Goal: Information Seeking & Learning: Learn about a topic

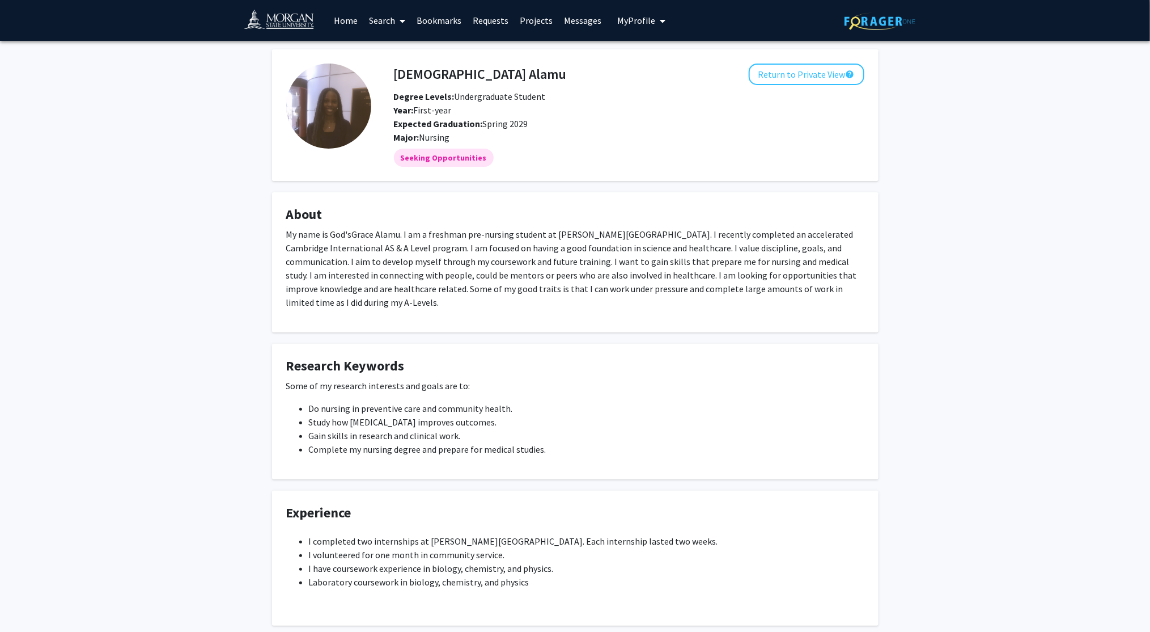
click at [354, 22] on link "Home" at bounding box center [345, 21] width 35 height 40
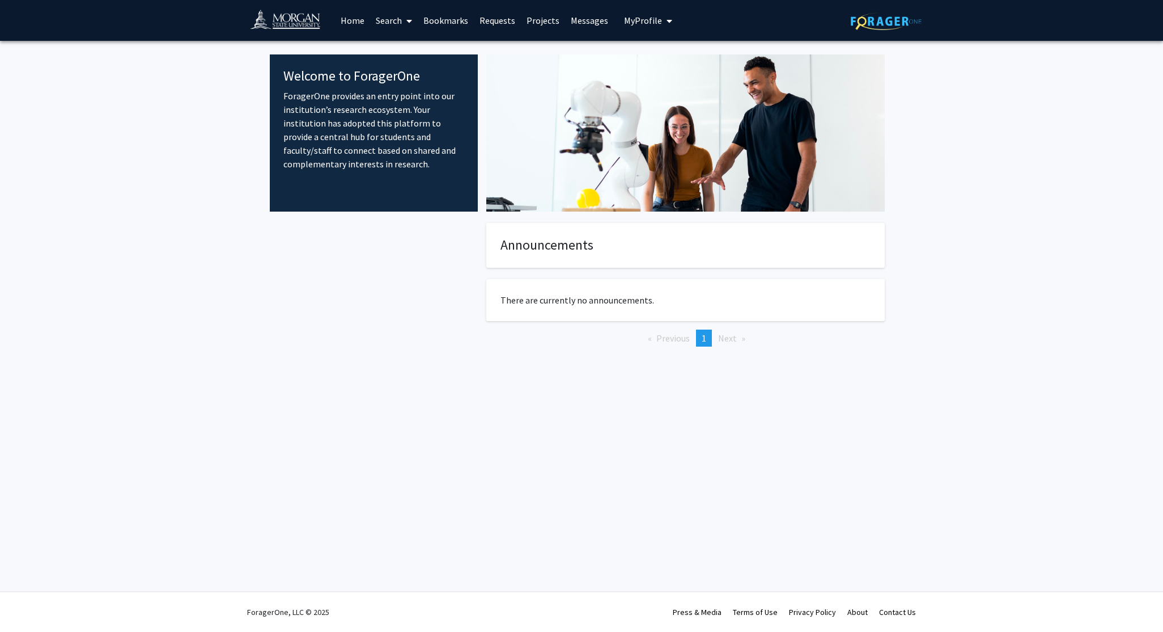
click at [395, 16] on link "Search" at bounding box center [394, 21] width 48 height 40
click at [403, 52] on span "Faculty/Staff" at bounding box center [411, 52] width 83 height 23
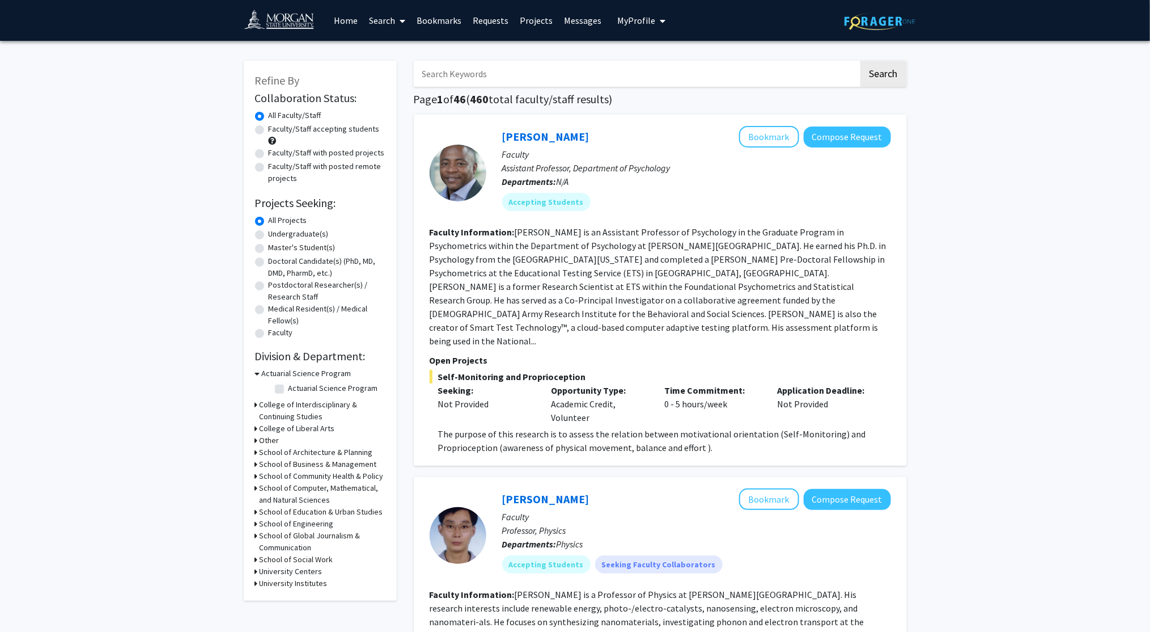
click at [326, 474] on h3 "School of Community Health & Policy" at bounding box center [322, 476] width 124 height 12
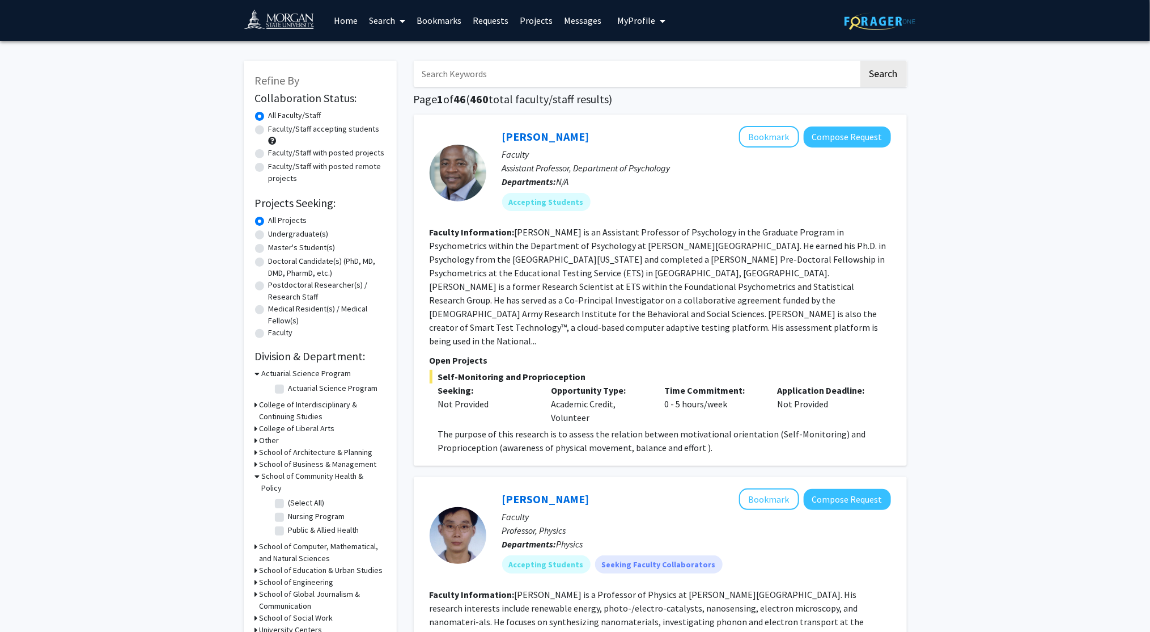
click at [289, 510] on label "Nursing Program" at bounding box center [317, 516] width 57 height 12
click at [289, 510] on input "Nursing Program" at bounding box center [292, 513] width 7 height 7
checkbox input "true"
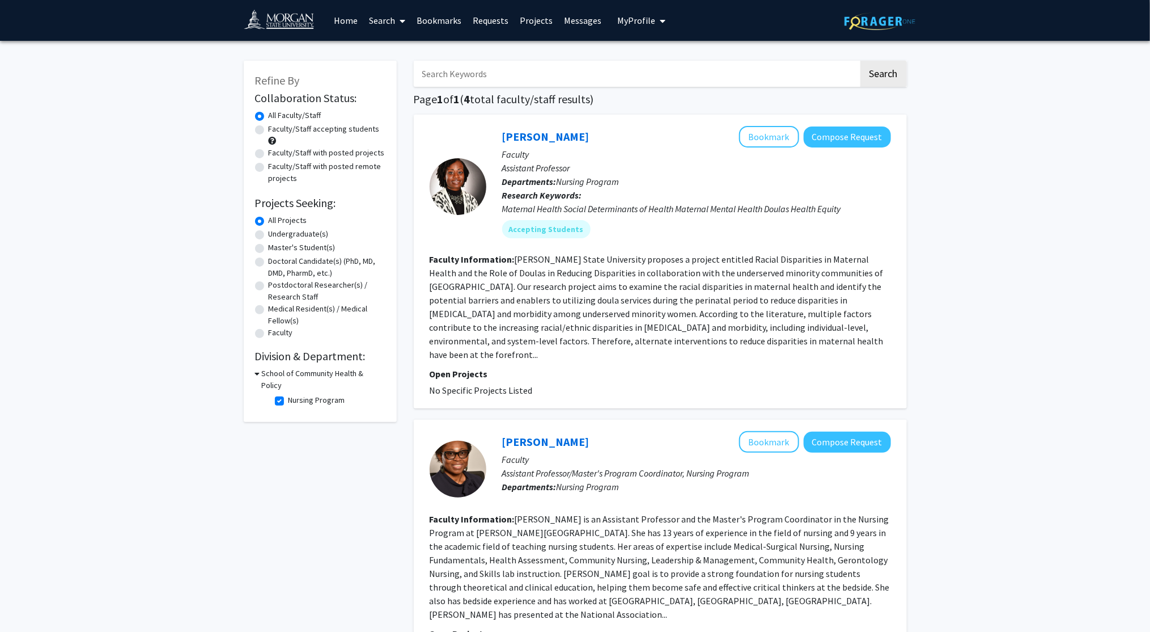
click at [269, 311] on label "Medical Resident(s) / Medical Fellow(s)" at bounding box center [327, 315] width 117 height 24
click at [269, 310] on input "Medical Resident(s) / Medical Fellow(s)" at bounding box center [272, 306] width 7 height 7
radio input "true"
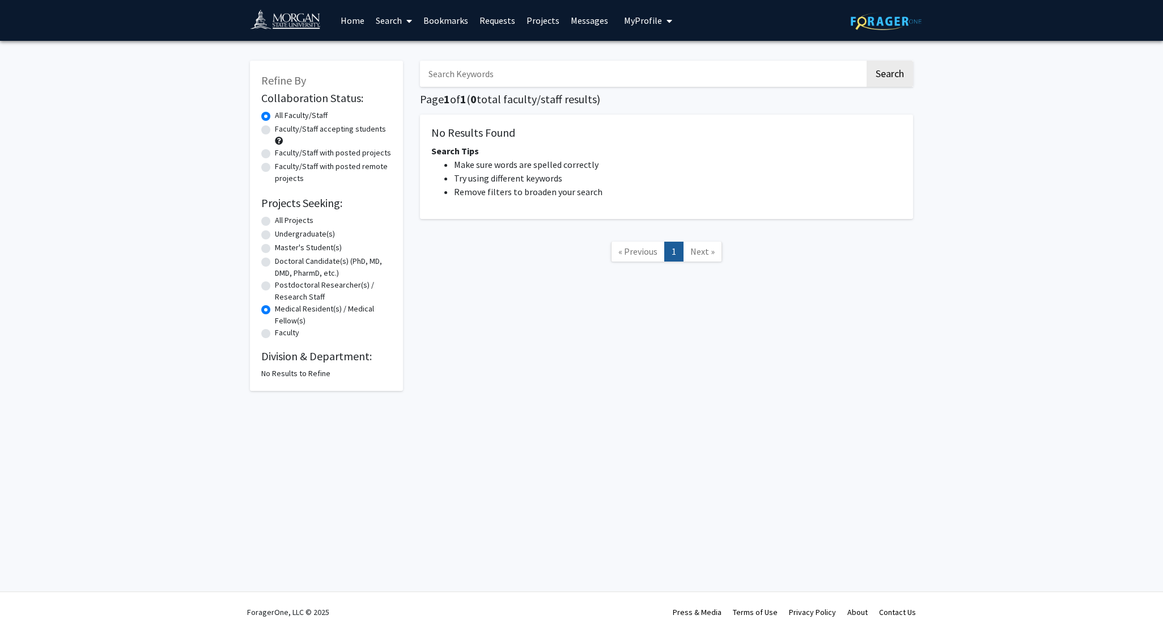
click at [269, 358] on h2 "Division & Department:" at bounding box center [326, 356] width 130 height 14
click at [275, 155] on label "Faculty/Staff with posted projects" at bounding box center [333, 153] width 116 height 12
click at [275, 154] on input "Faculty/Staff with posted projects" at bounding box center [278, 150] width 7 height 7
radio input "true"
click at [275, 115] on label "All Faculty/Staff" at bounding box center [301, 115] width 53 height 12
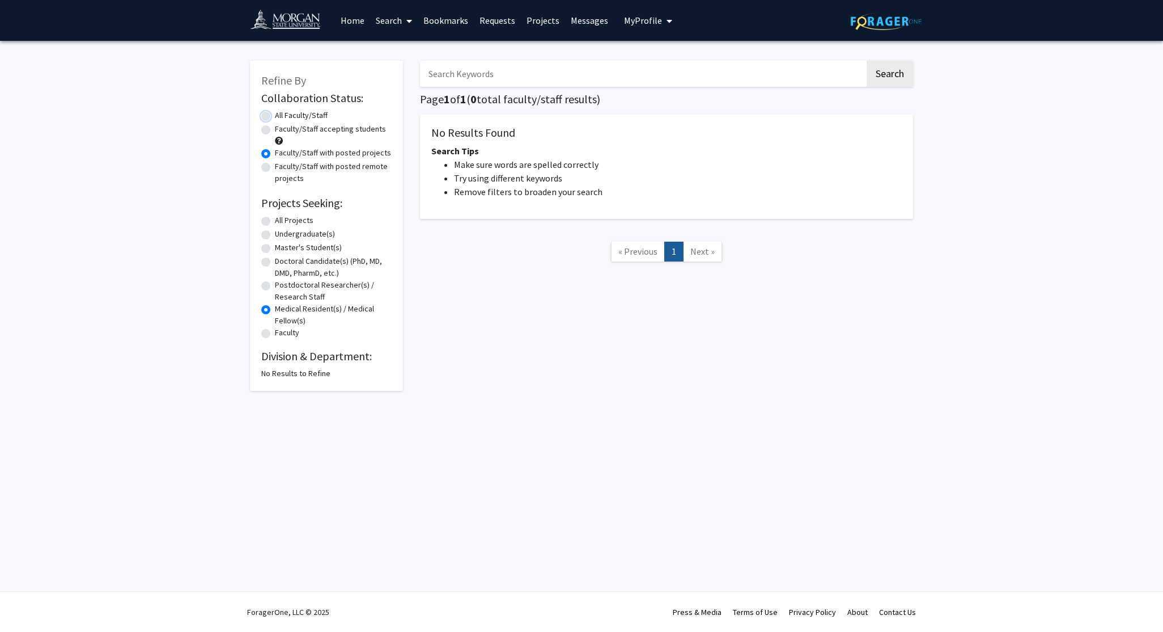
click at [275, 115] on input "All Faculty/Staff" at bounding box center [278, 112] width 7 height 7
radio input "true"
click at [275, 308] on label "Medical Resident(s) / Medical Fellow(s)" at bounding box center [333, 315] width 117 height 24
click at [275, 308] on input "Medical Resident(s) / Medical Fellow(s)" at bounding box center [278, 306] width 7 height 7
click at [275, 310] on label "Medical Resident(s) / Medical Fellow(s)" at bounding box center [333, 315] width 117 height 24
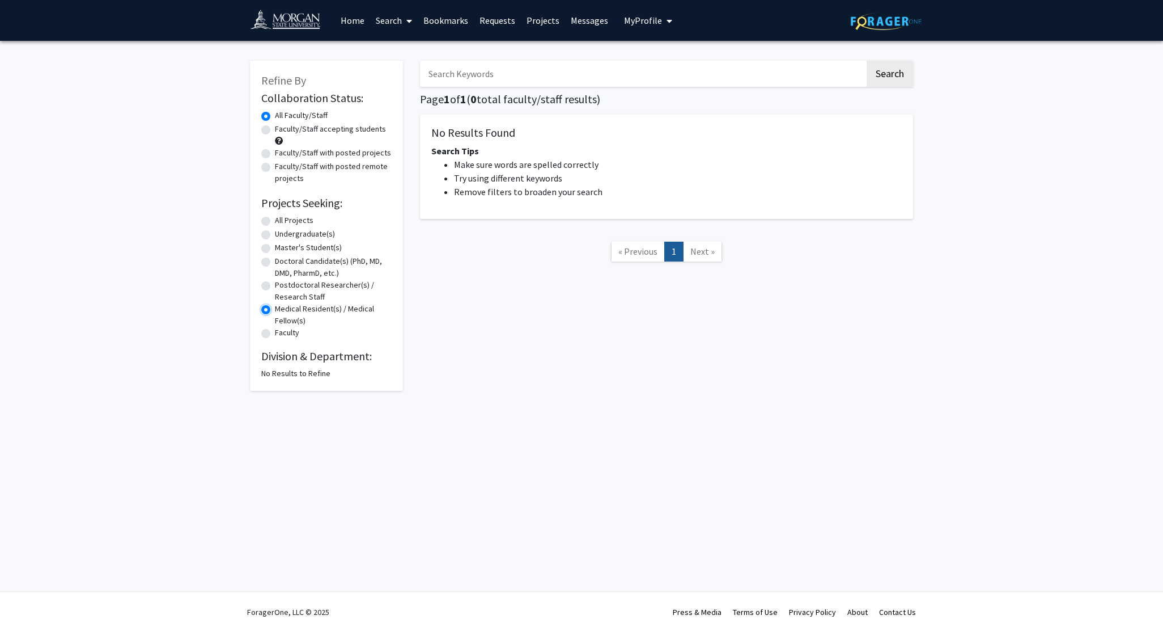
click at [275, 310] on input "Medical Resident(s) / Medical Fellow(s)" at bounding box center [278, 306] width 7 height 7
click at [272, 221] on div "All Projects" at bounding box center [326, 221] width 130 height 14
click at [275, 218] on label "All Projects" at bounding box center [294, 220] width 39 height 12
click at [275, 218] on input "All Projects" at bounding box center [278, 217] width 7 height 7
radio input "true"
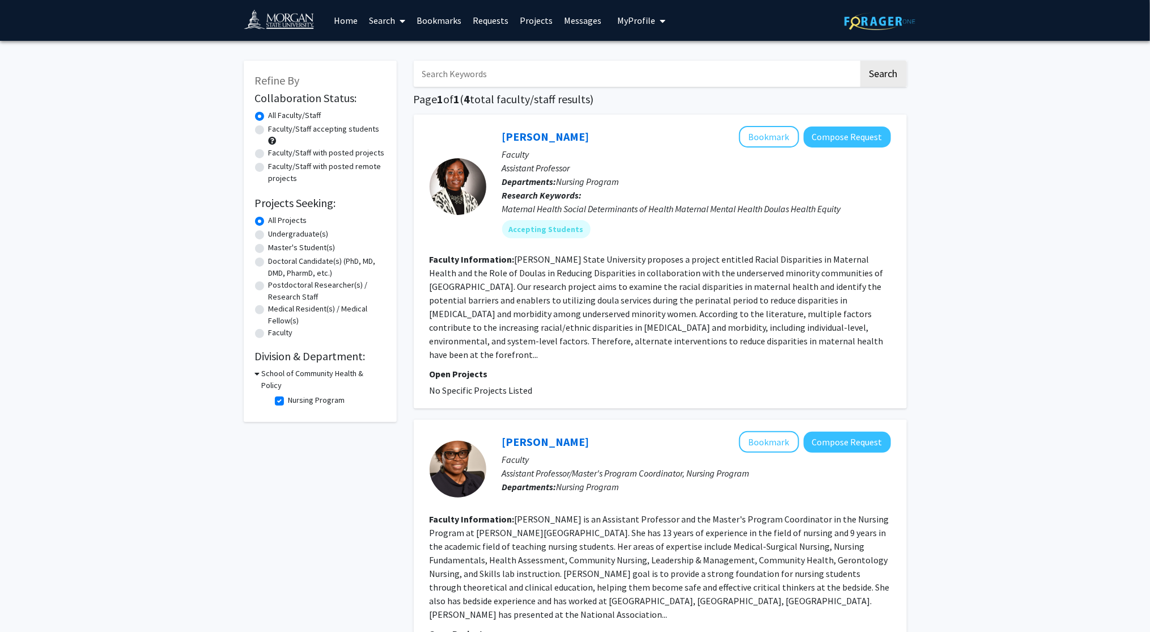
click at [289, 394] on label "Nursing Program" at bounding box center [317, 400] width 57 height 12
click at [289, 394] on input "Nursing Program" at bounding box center [292, 397] width 7 height 7
checkbox input "false"
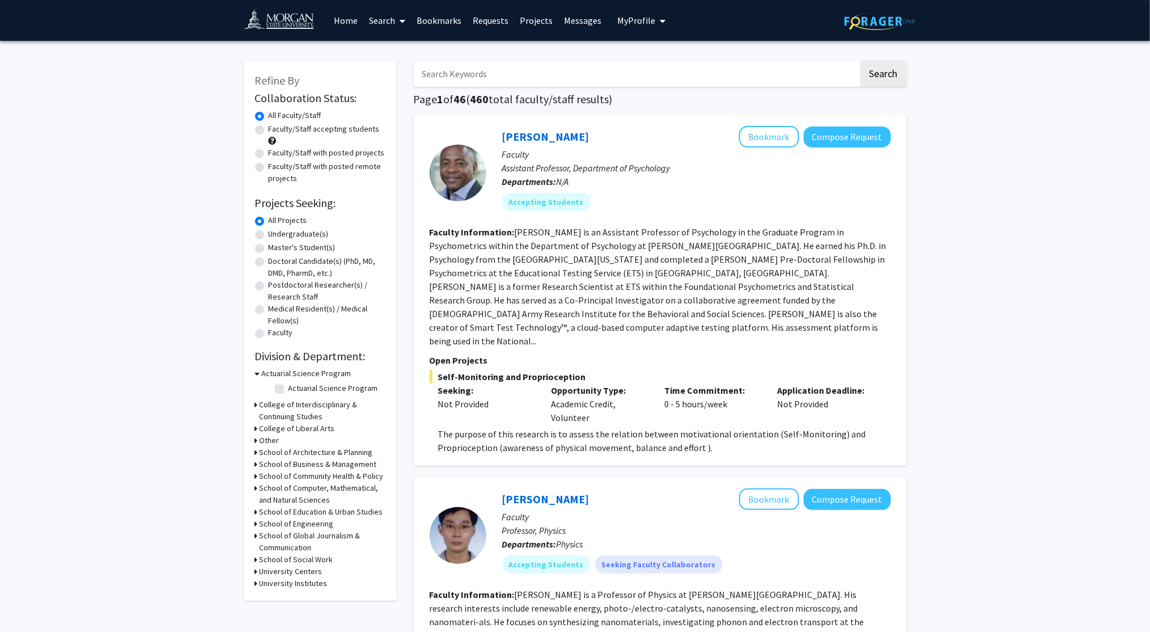
click at [269, 312] on label "Medical Resident(s) / Medical Fellow(s)" at bounding box center [327, 315] width 117 height 24
click at [269, 310] on input "Medical Resident(s) / Medical Fellow(s)" at bounding box center [272, 306] width 7 height 7
radio input "true"
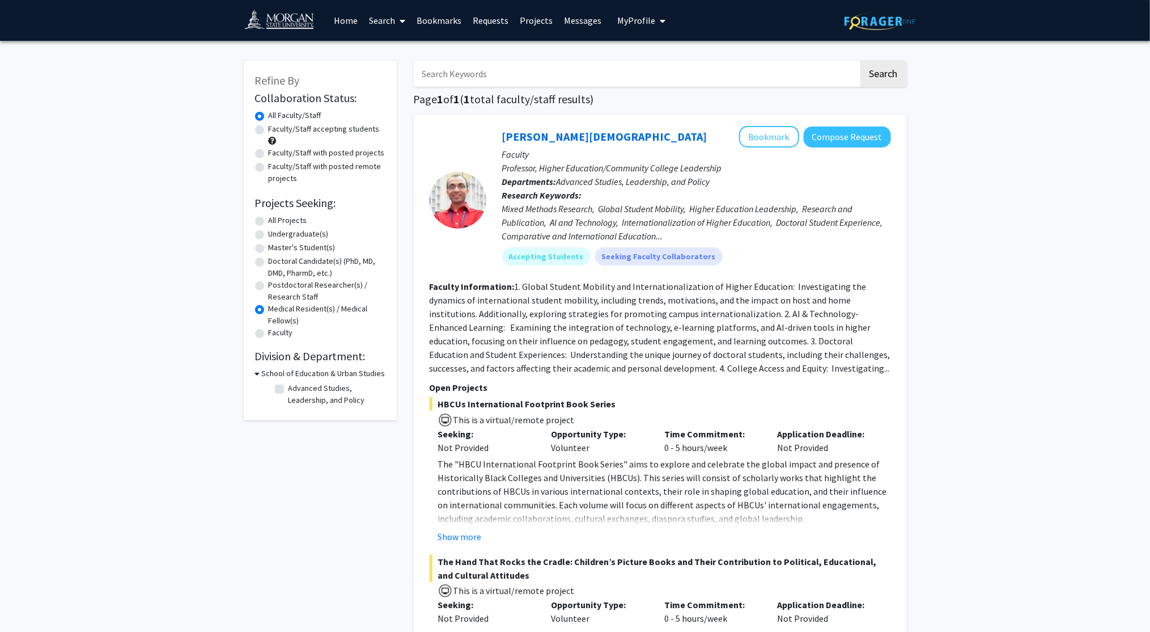
click at [269, 219] on label "All Projects" at bounding box center [288, 220] width 39 height 12
click at [269, 219] on input "All Projects" at bounding box center [272, 217] width 7 height 7
radio input "true"
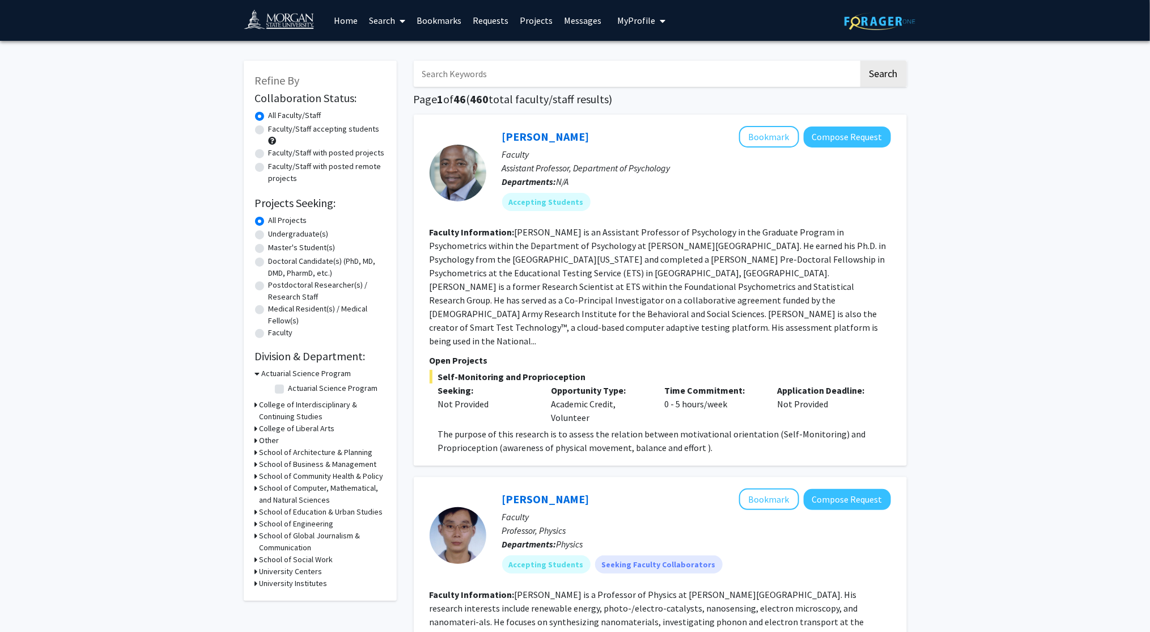
click at [338, 471] on h3 "School of Community Health & Policy" at bounding box center [322, 476] width 124 height 12
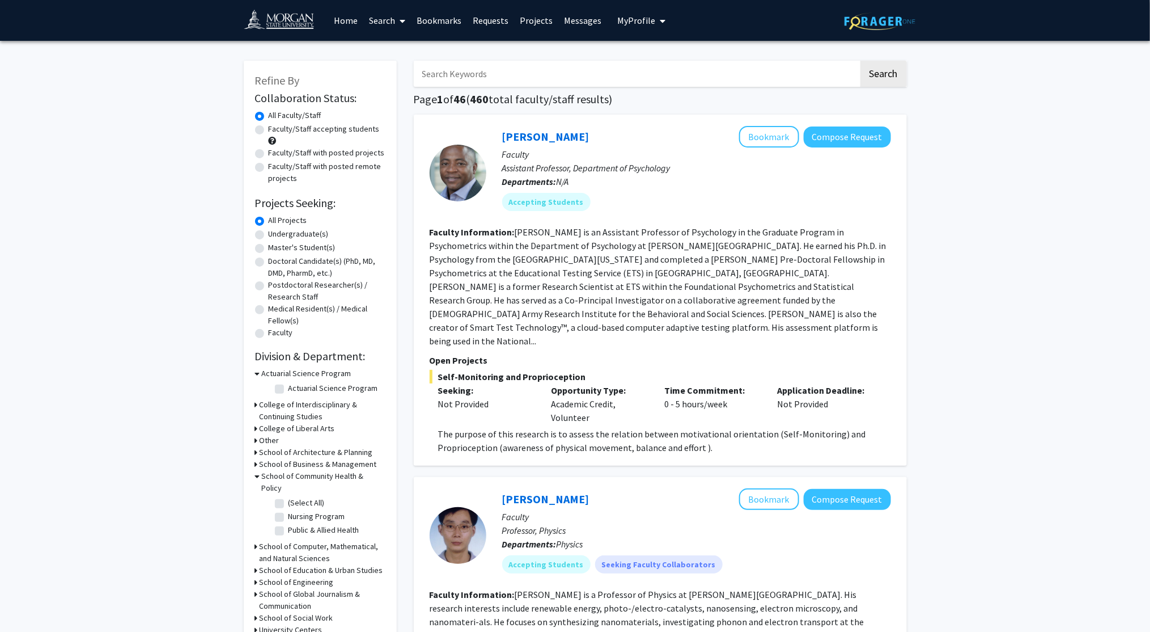
click at [289, 510] on label "Nursing Program" at bounding box center [317, 516] width 57 height 12
click at [289, 510] on input "Nursing Program" at bounding box center [292, 513] width 7 height 7
checkbox input "true"
